Goal: Information Seeking & Learning: Learn about a topic

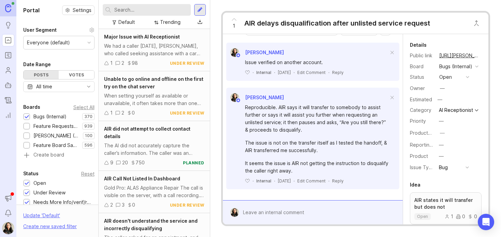
scroll to position [216, 0]
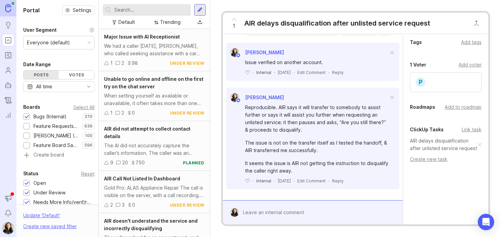
click at [447, 137] on link "AIR delays disqualification after unlisted service request" at bounding box center [444, 144] width 68 height 15
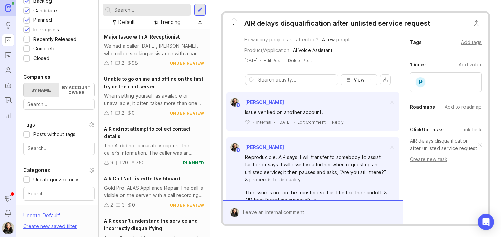
scroll to position [212, 0]
click at [51, 146] on input "text" at bounding box center [59, 148] width 62 height 8
type input "review"
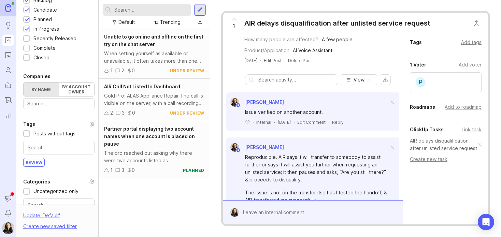
click at [153, 155] on div "The pro reached out asking why there were two accounts listed as Johnson Law Fi…" at bounding box center [154, 157] width 100 height 15
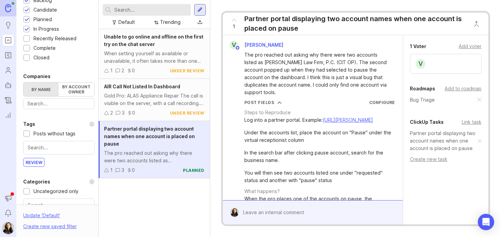
scroll to position [255, 0]
click at [439, 143] on link "Partner portal displaying two account names when one account is placed on pause" at bounding box center [444, 141] width 68 height 23
click at [146, 91] on div "AIR Call Not Listed In Dashboard Gold Pro: ALAS Appliance Repair The call is vi…" at bounding box center [154, 100] width 111 height 42
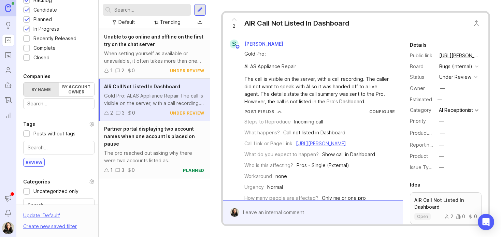
click at [157, 45] on div "Unable to go online and offline on the first try on the chat server" at bounding box center [154, 40] width 100 height 15
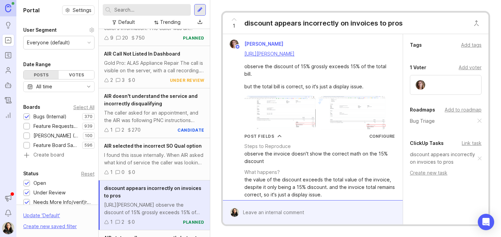
scroll to position [202, 0]
click at [437, 159] on link "discount appears incorrectly on invoices to pros" at bounding box center [444, 157] width 68 height 15
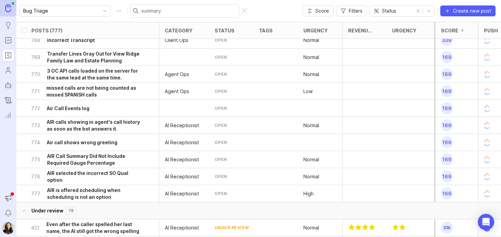
scroll to position [25, 0]
click at [87, 117] on div "773 AIR calls showing in agent's call history as soon as the bot answers it." at bounding box center [85, 125] width 109 height 17
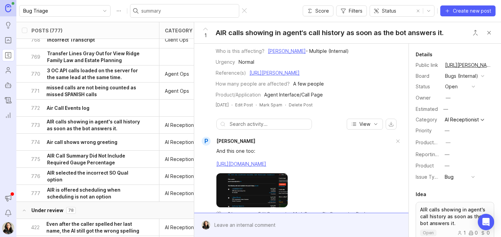
scroll to position [112, 0]
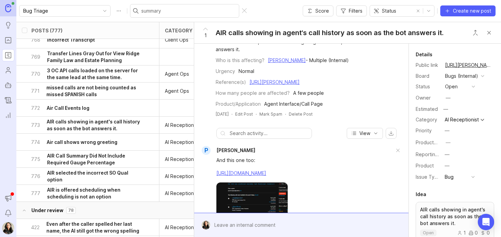
click at [78, 159] on h6 "AIR Call Summary Did Not Include Required Gauge Percentage" at bounding box center [93, 160] width 93 height 14
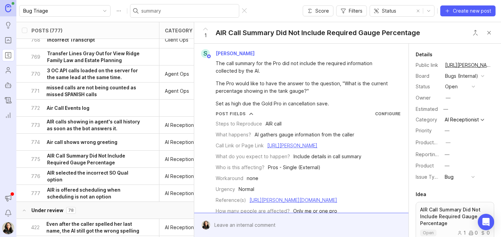
click at [80, 172] on h6 "AIR selected the incorrect SO Qual option" at bounding box center [93, 177] width 93 height 14
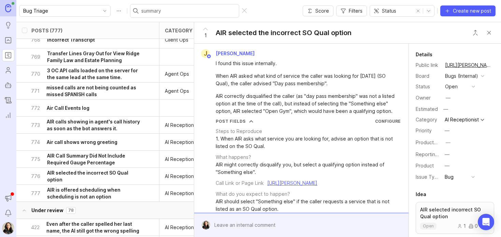
click at [70, 196] on h6 "AIR is offered scheduling when scheduling is not an option" at bounding box center [93, 194] width 93 height 14
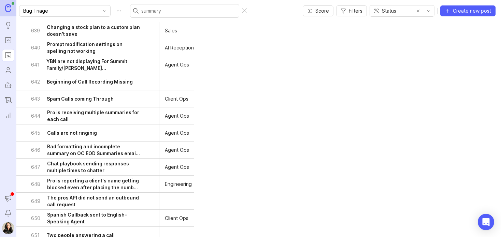
scroll to position [2358, 0]
